Goal: Task Accomplishment & Management: Use online tool/utility

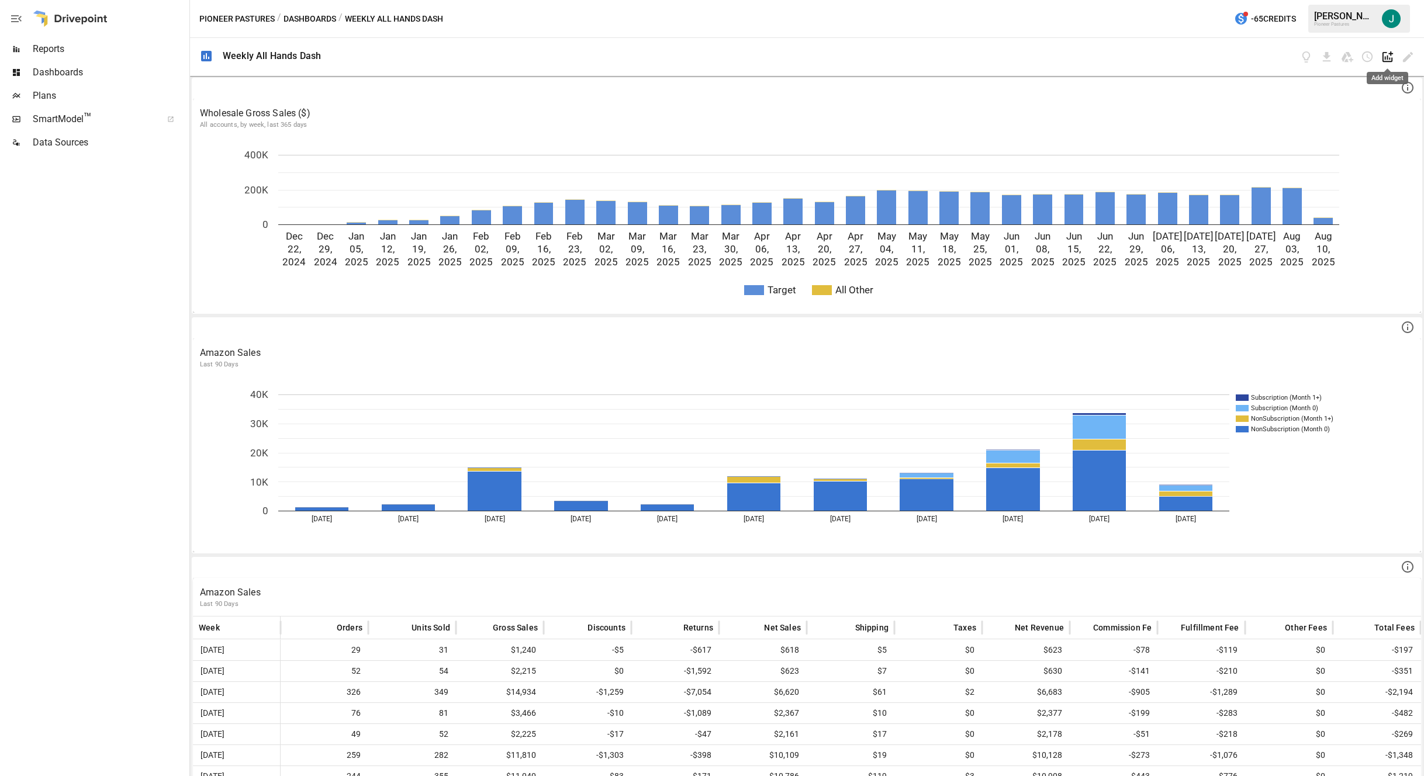
click at [1385, 57] on icon "Add widget" at bounding box center [1387, 56] width 11 height 11
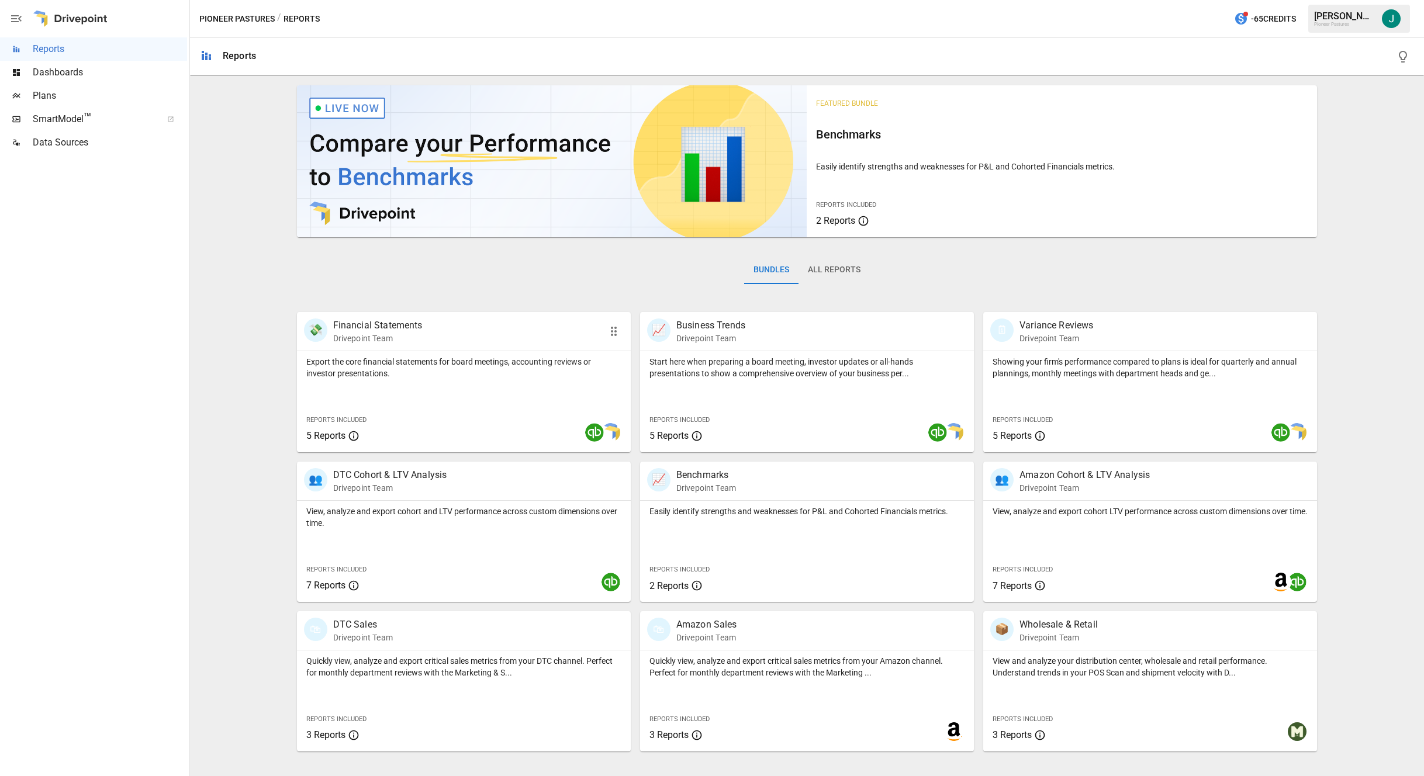
click at [440, 361] on p "Export the core financial statements for board meetings, accounting reviews or …" at bounding box center [463, 367] width 315 height 23
click at [1089, 659] on p "View and analyze your distribution center, wholesale and retail performance. Un…" at bounding box center [1149, 666] width 315 height 23
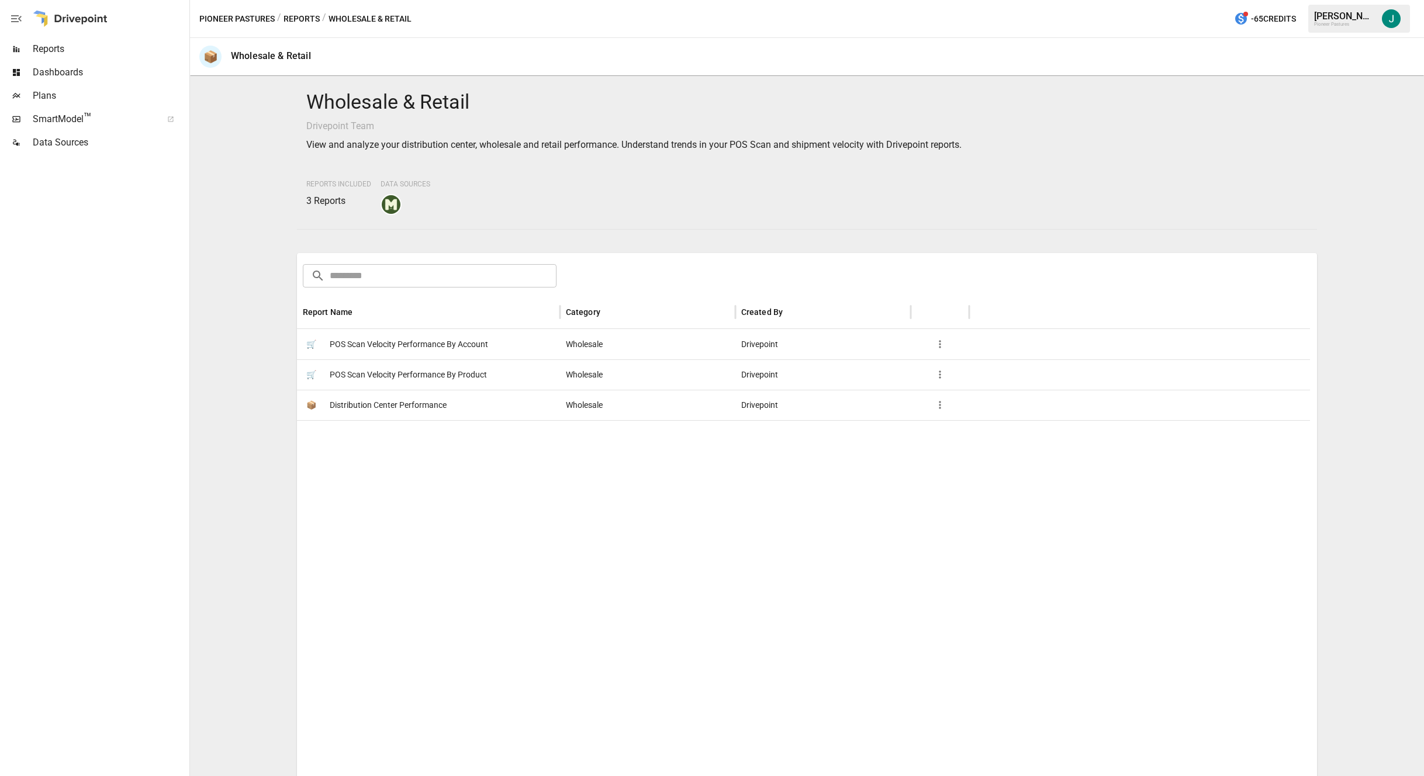
click at [397, 376] on span "POS Scan Velocity Performance By Product" at bounding box center [408, 375] width 157 height 30
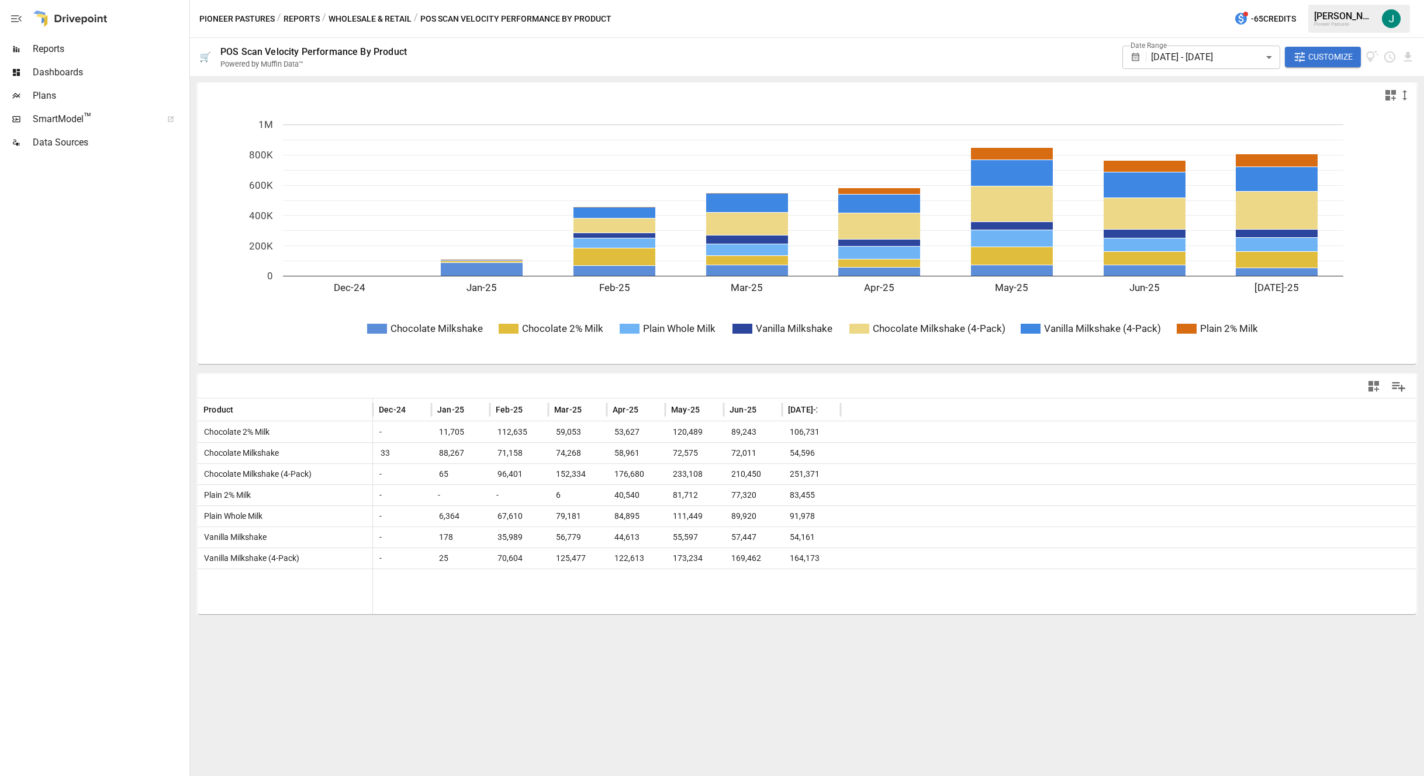
click at [1377, 388] on icon "button" at bounding box center [1373, 386] width 14 height 14
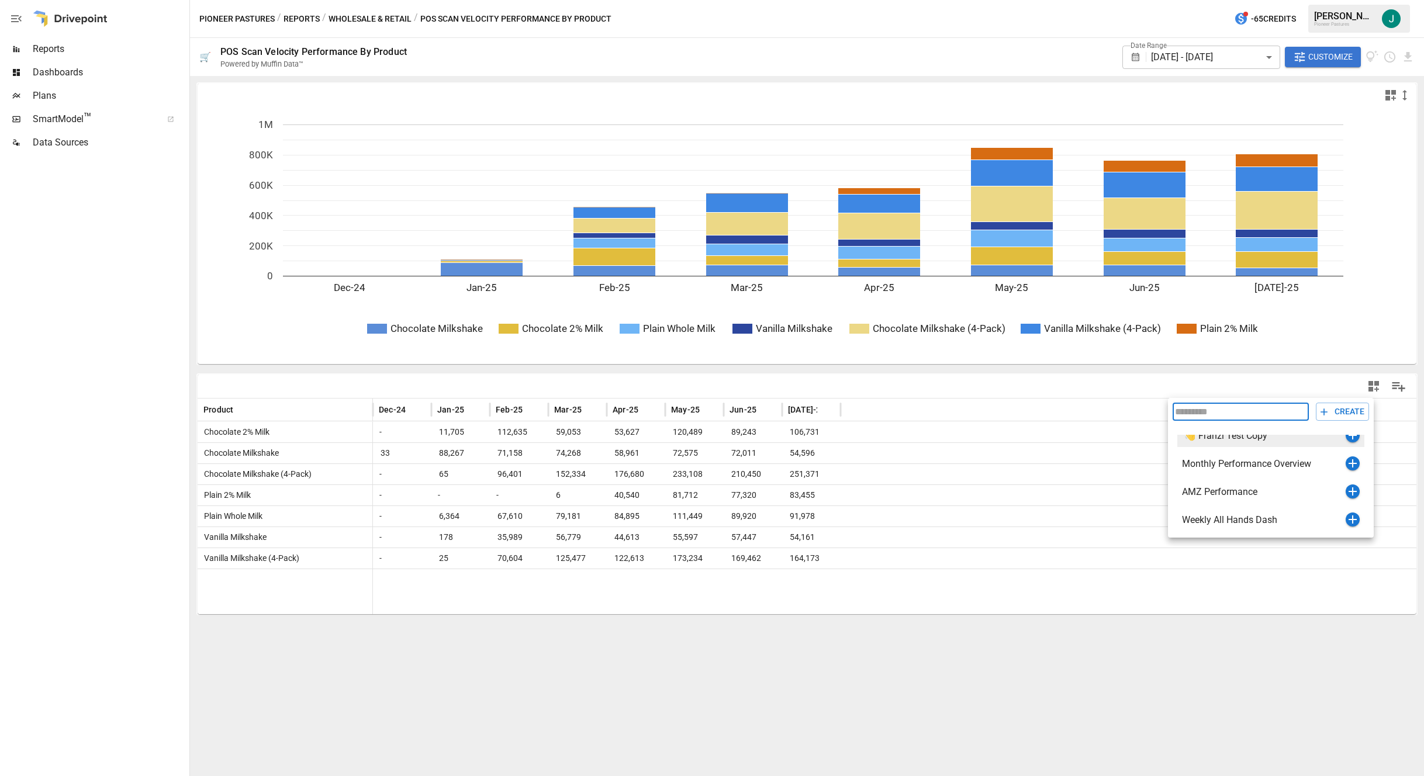
scroll to position [14, 0]
click at [1345, 515] on icon "button" at bounding box center [1352, 517] width 14 height 14
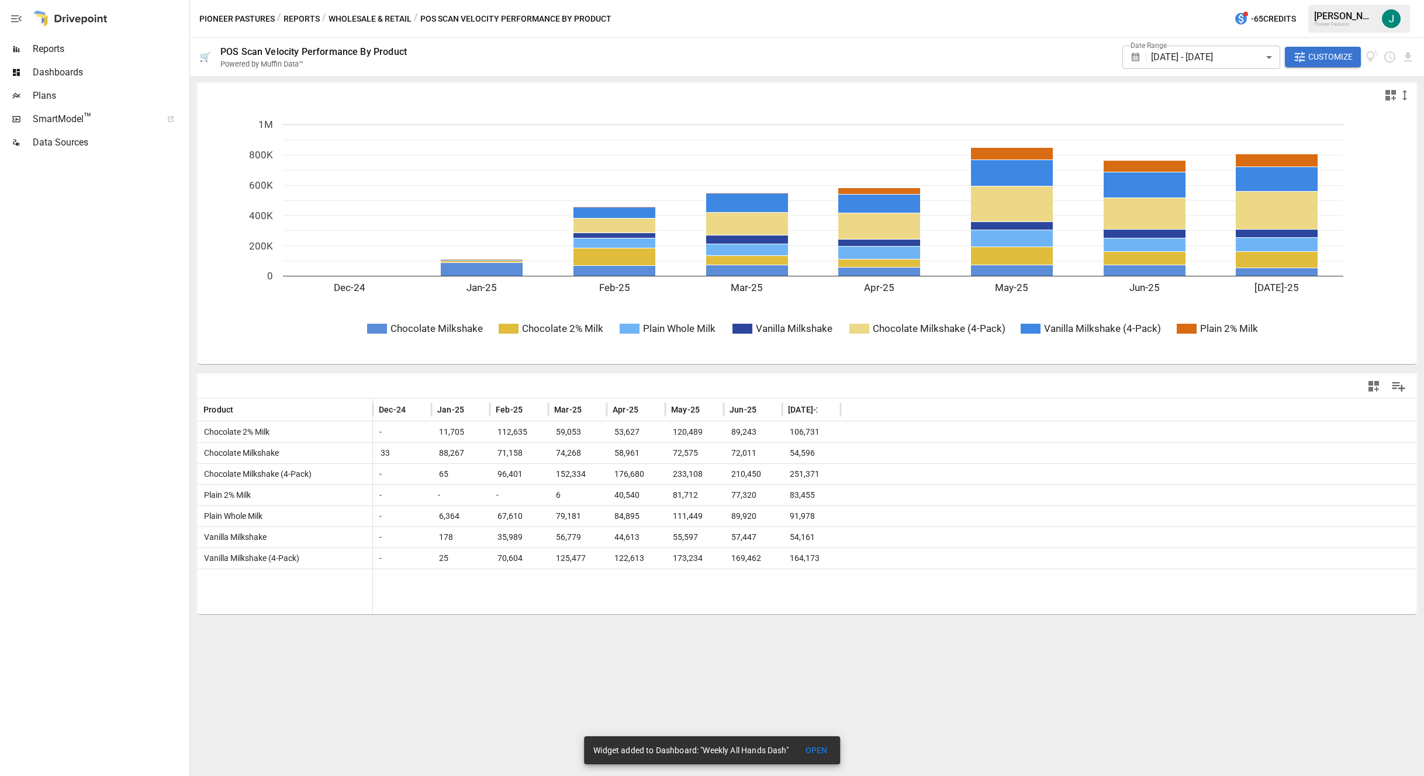
click at [1390, 93] on icon "button" at bounding box center [1390, 95] width 14 height 14
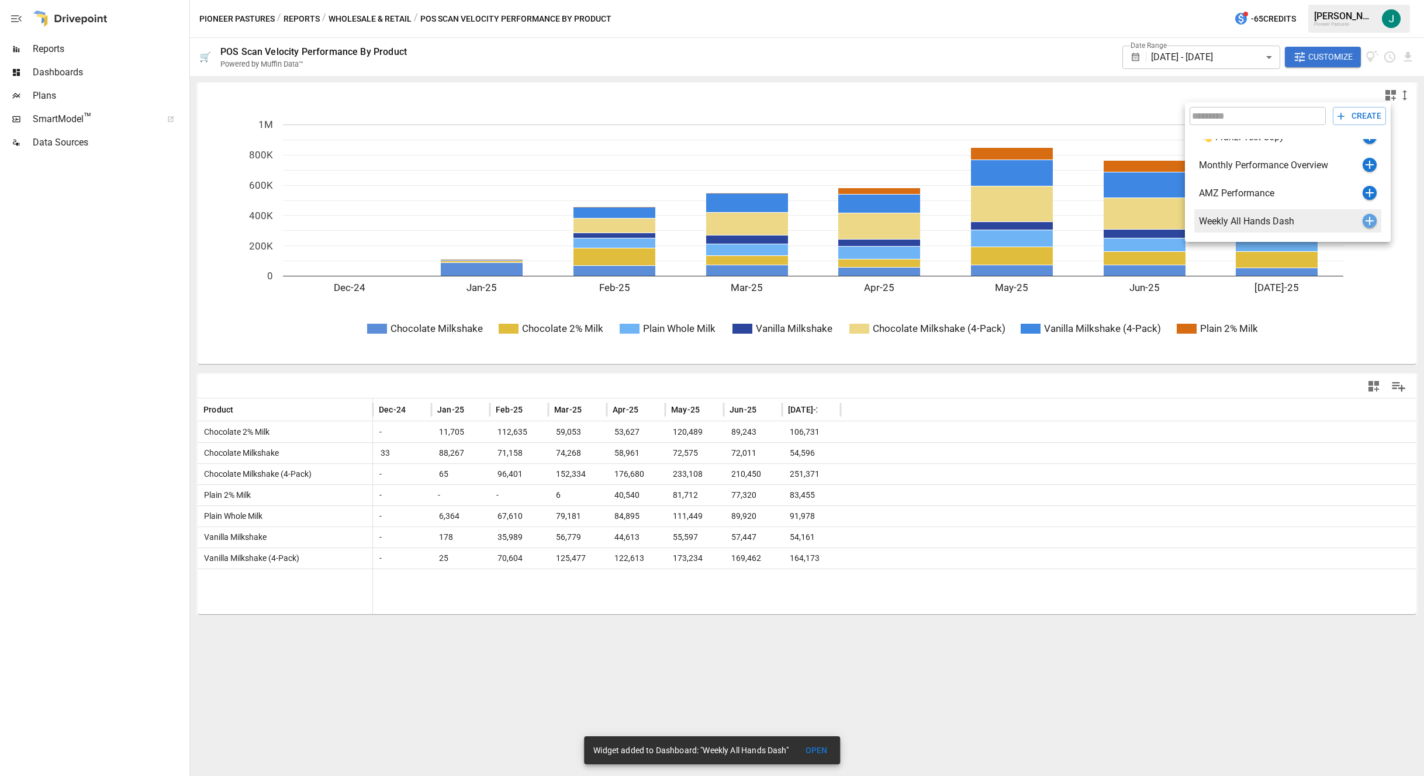
click at [1365, 220] on icon "button" at bounding box center [1369, 221] width 8 height 8
